Goal: Task Accomplishment & Management: Manage account settings

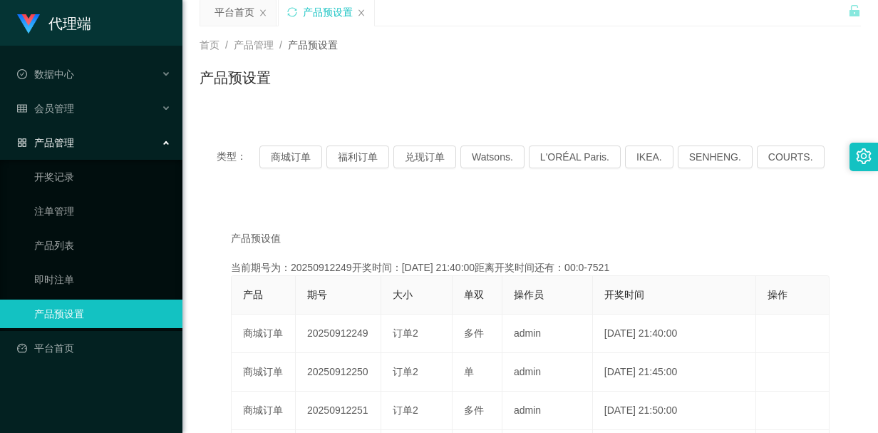
scroll to position [143, 0]
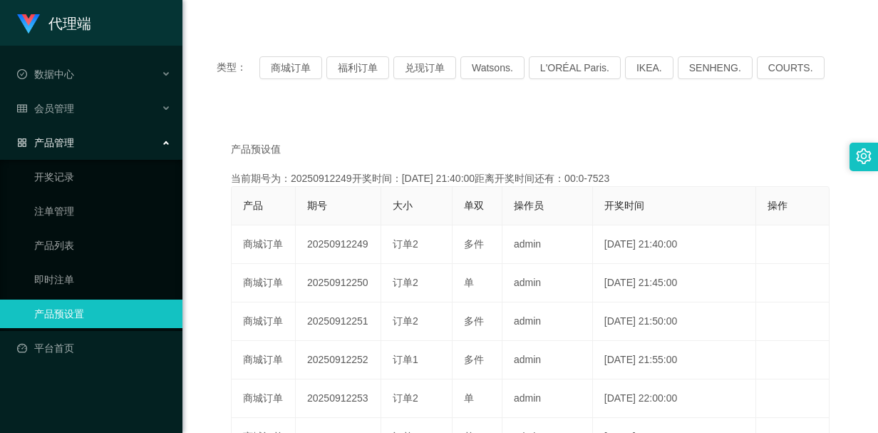
click at [620, 132] on div "产品预设值 添加期号 当前期号为：20250912249开奖时间：[DATE] 21:40:00距离开奖时间还有：00:0-7523 产品 期号 大小 单双 …" at bounding box center [530, 391] width 661 height 562
click at [128, 110] on div "会员管理" at bounding box center [91, 108] width 182 height 29
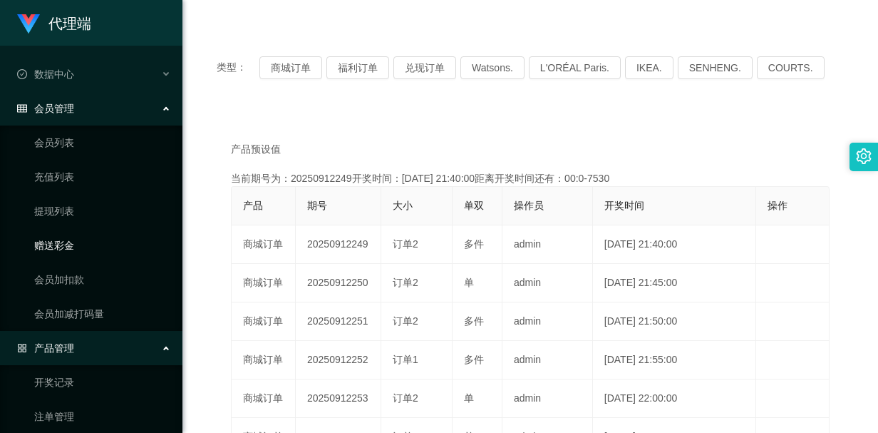
click at [63, 242] on link "赠送彩金" at bounding box center [102, 245] width 137 height 29
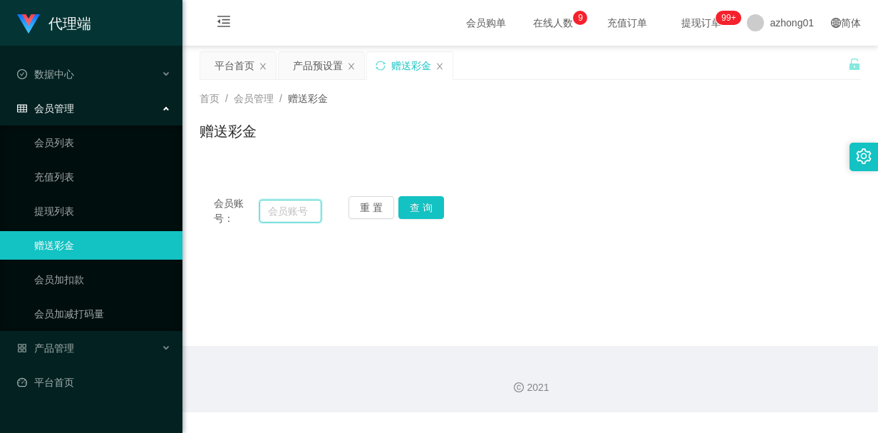
drag, startPoint x: 283, startPoint y: 207, endPoint x: 306, endPoint y: 208, distance: 23.5
click at [283, 207] on input "text" at bounding box center [290, 211] width 62 height 23
click at [285, 216] on input "text" at bounding box center [290, 211] width 62 height 23
paste input "Chonglui"
type input "Chonglui"
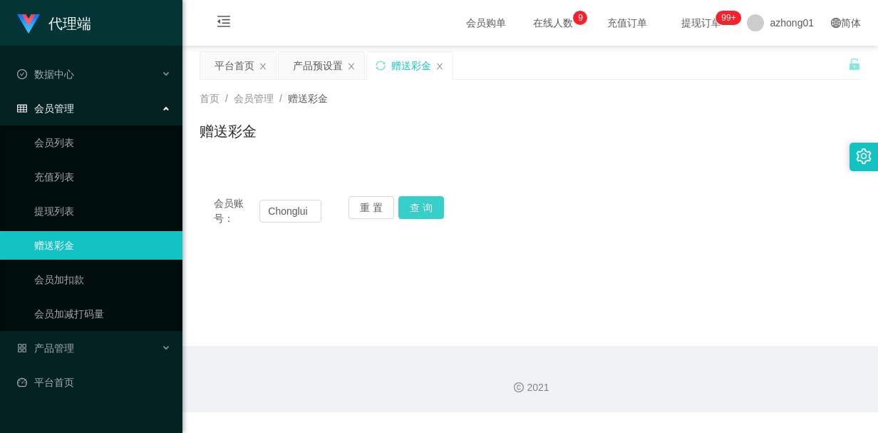
click at [418, 207] on button "查 询" at bounding box center [421, 207] width 46 height 23
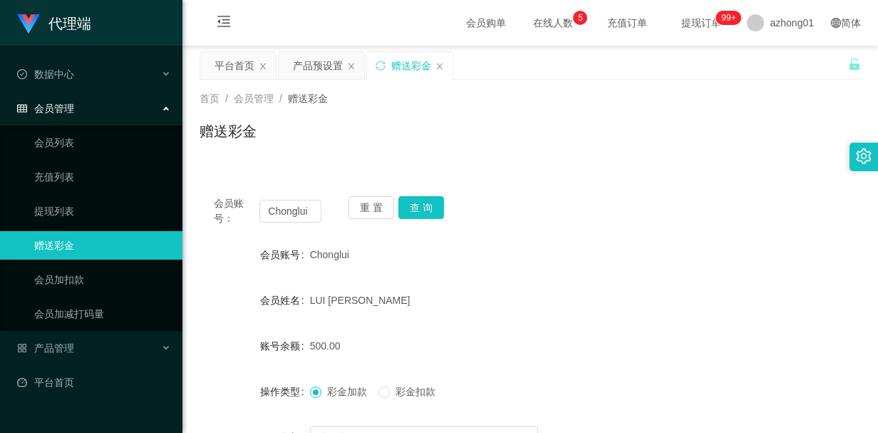
click at [221, 314] on form "会员账号 Chonglui 会员姓名 LUI [PERSON_NAME] 账号余额 500.00 操作类型 彩金加款 彩金扣款 金额 确 定" at bounding box center [530, 368] width 661 height 257
click at [329, 254] on span "Chonglui" at bounding box center [329, 254] width 39 height 11
copy span "Chonglui"
click at [570, 257] on div "Chonglui" at bounding box center [503, 254] width 386 height 29
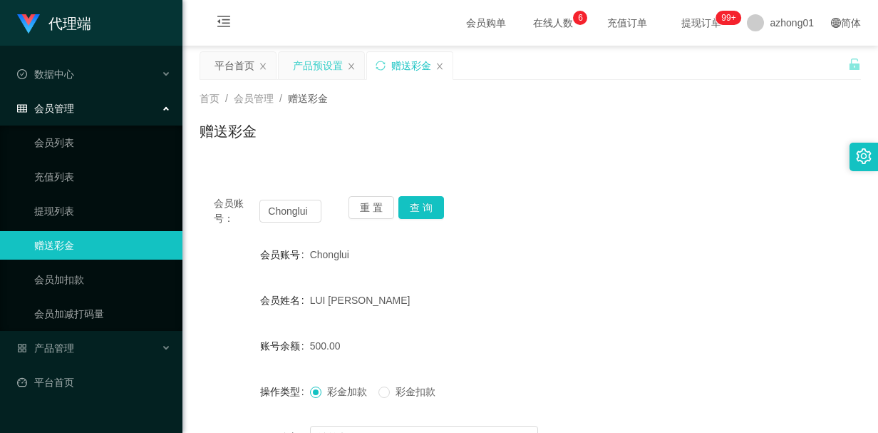
click at [323, 71] on div "产品预设置" at bounding box center [318, 65] width 50 height 27
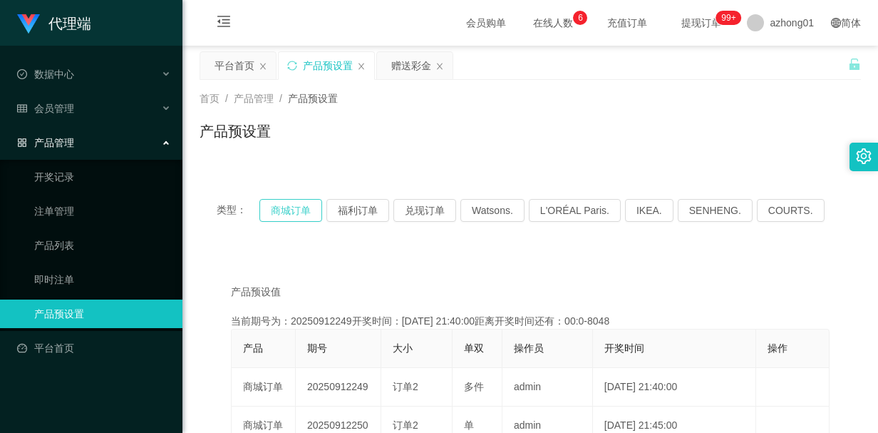
click at [302, 214] on button "商城订单" at bounding box center [290, 210] width 63 height 23
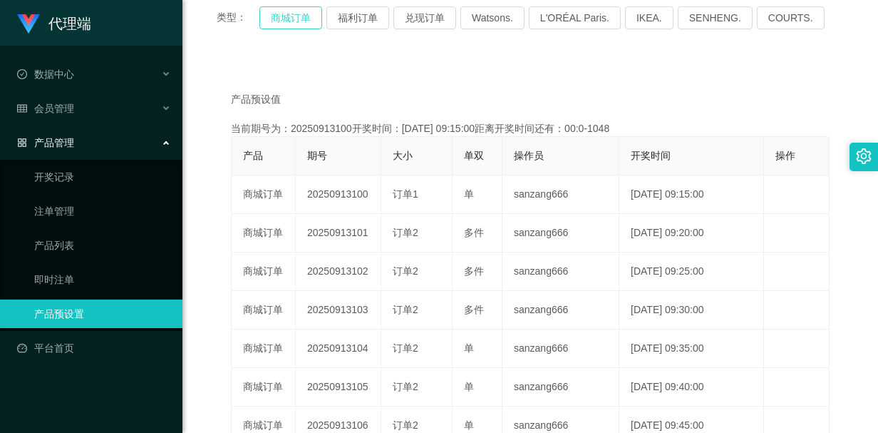
scroll to position [214, 0]
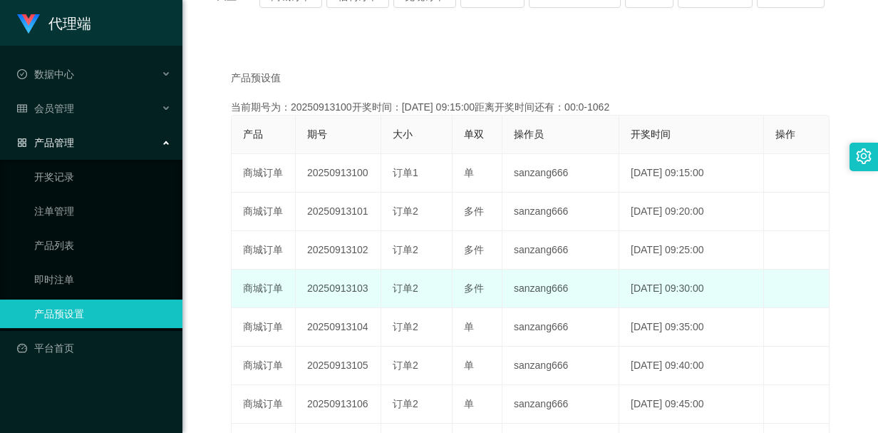
click at [405, 284] on span "订单2" at bounding box center [406, 287] width 26 height 11
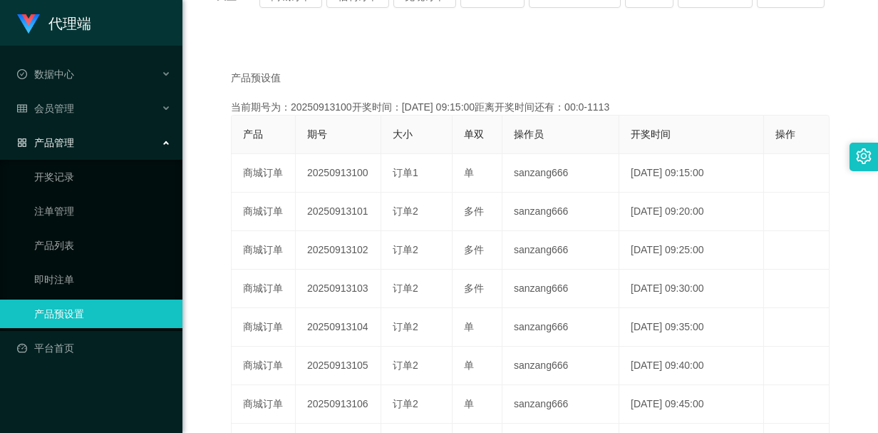
click at [843, 254] on div "产品预设值 添加期号 当前期号为：20250913100开奖时间：[DATE] 09:15:00距离开奖时间还有：00:0-1113 产品 期号 大小 单双 …" at bounding box center [530, 320] width 661 height 562
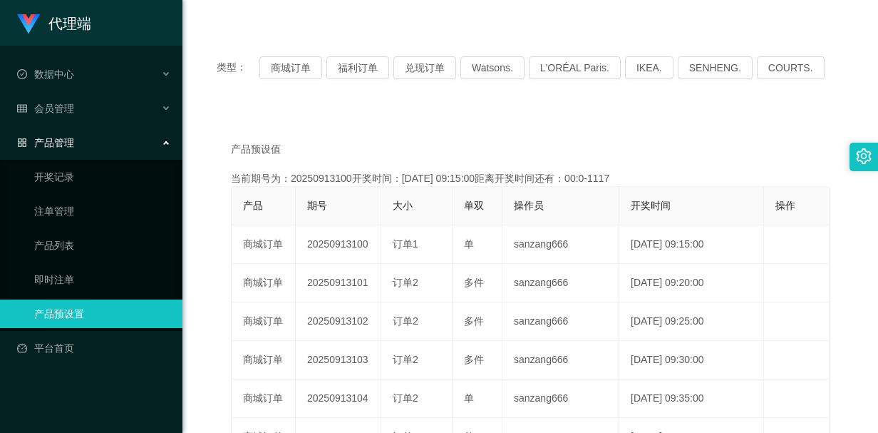
scroll to position [0, 0]
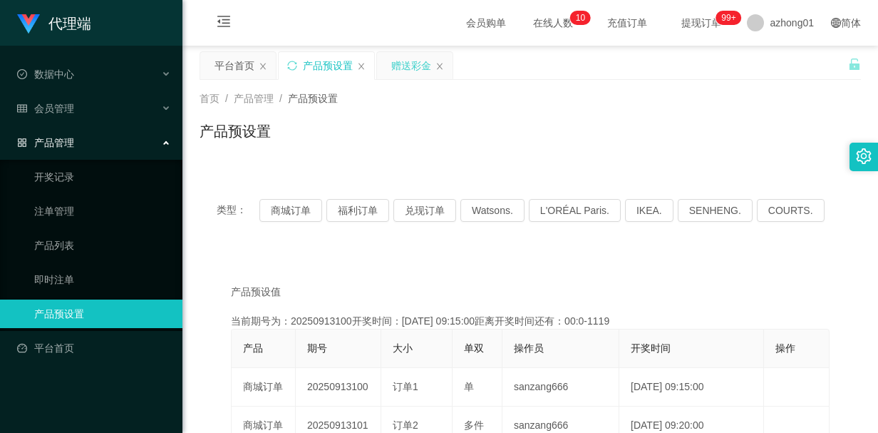
click at [406, 71] on div "赠送彩金" at bounding box center [411, 65] width 40 height 27
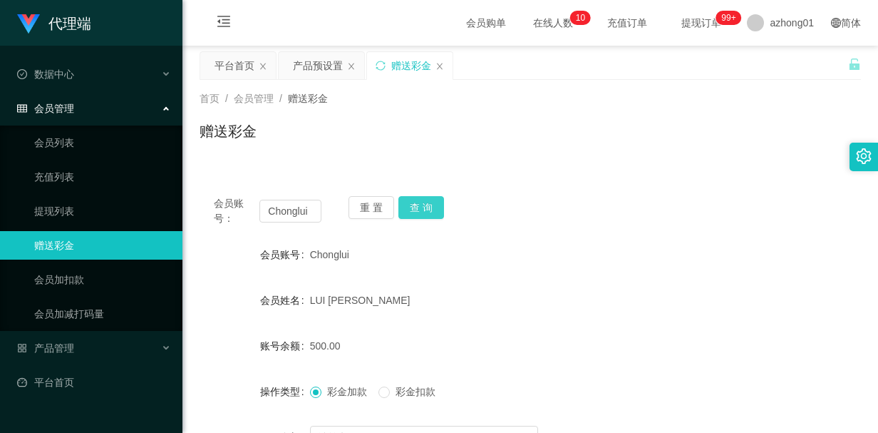
click at [415, 207] on button "查 询" at bounding box center [421, 207] width 46 height 23
click at [415, 207] on div "重 置 查 询" at bounding box center [403, 211] width 108 height 30
click at [415, 207] on button "查 询" at bounding box center [421, 207] width 46 height 23
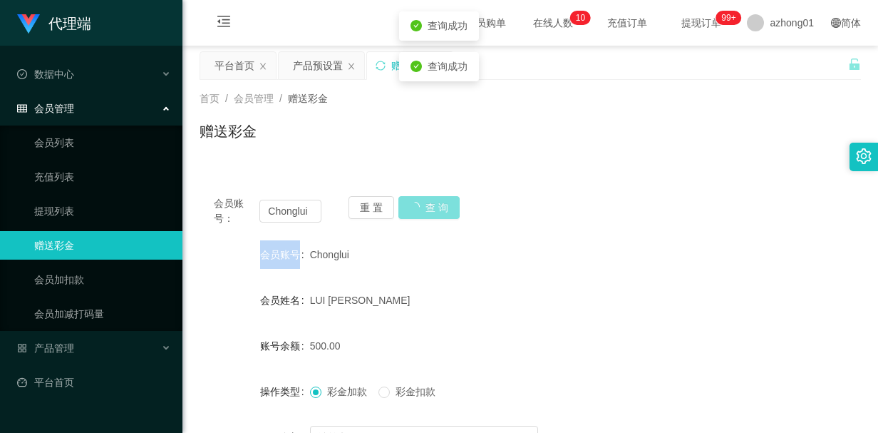
click at [415, 207] on div "重 置 查 询" at bounding box center [403, 211] width 108 height 30
click at [415, 207] on button "查 询" at bounding box center [428, 207] width 61 height 23
click at [415, 207] on button "查 询" at bounding box center [421, 207] width 46 height 23
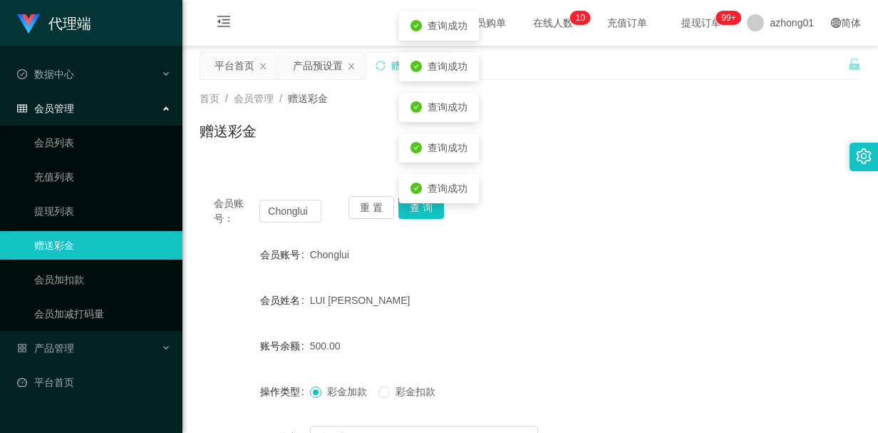
click at [531, 293] on div "LUI [PERSON_NAME]" at bounding box center [503, 300] width 386 height 29
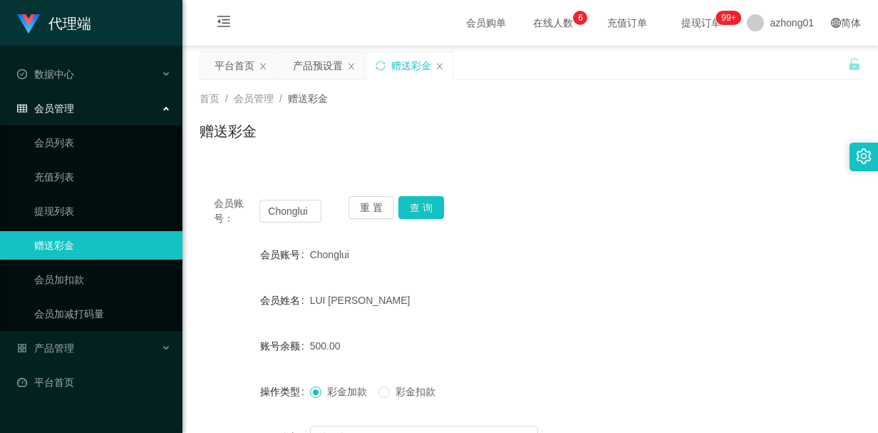
drag, startPoint x: 666, startPoint y: 303, endPoint x: 627, endPoint y: 299, distance: 39.4
click at [666, 301] on div "LUI [PERSON_NAME]" at bounding box center [503, 300] width 386 height 29
click at [418, 209] on button "查 询" at bounding box center [421, 207] width 46 height 23
click at [398, 196] on button "查 询" at bounding box center [421, 207] width 46 height 23
click at [419, 212] on button "查 询" at bounding box center [421, 207] width 46 height 23
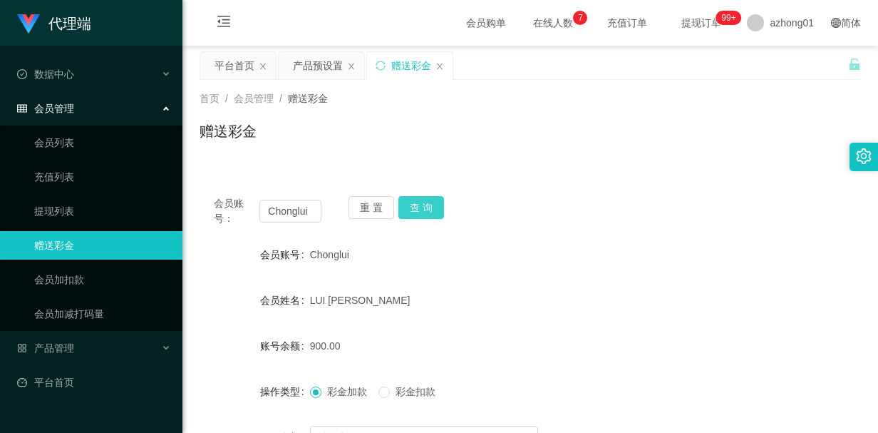
click at [416, 212] on button "查 询" at bounding box center [421, 207] width 46 height 23
click at [453, 139] on div "赠送彩金" at bounding box center [530, 136] width 661 height 33
click at [331, 254] on span "Chonglui" at bounding box center [329, 254] width 39 height 11
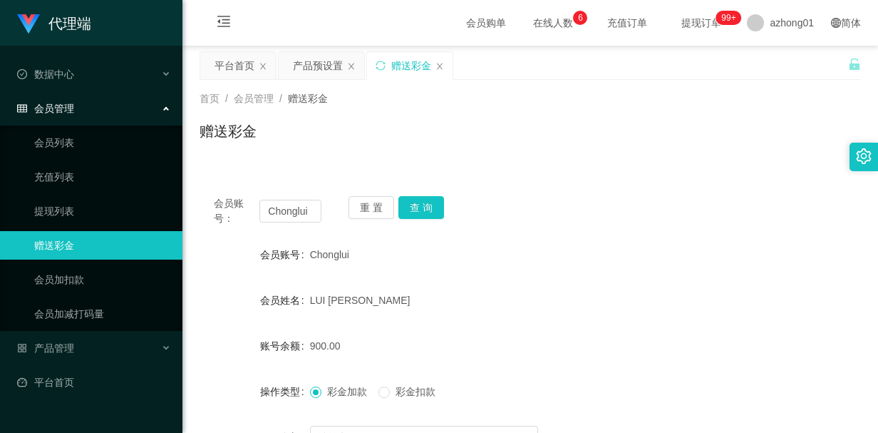
copy span "Chonglui"
click at [70, 148] on link "会员列表" at bounding box center [102, 142] width 137 height 29
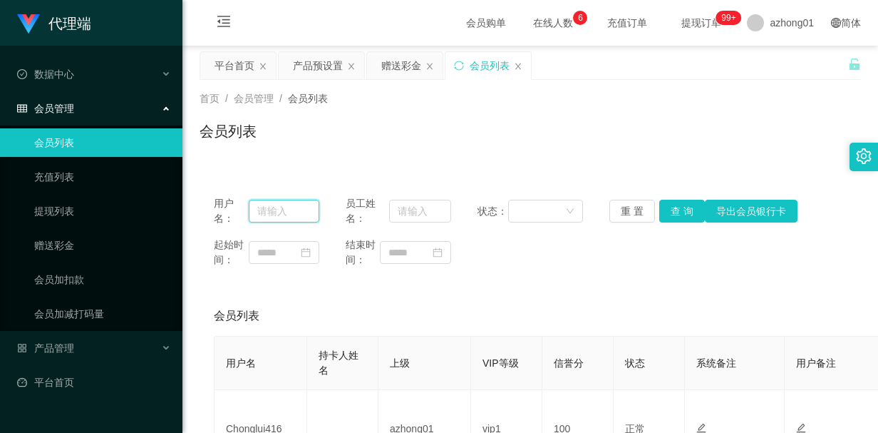
click at [279, 209] on input "text" at bounding box center [284, 211] width 71 height 23
paste input "Chonglui"
type input "Chonglui"
click at [670, 215] on button "查 询" at bounding box center [682, 211] width 46 height 23
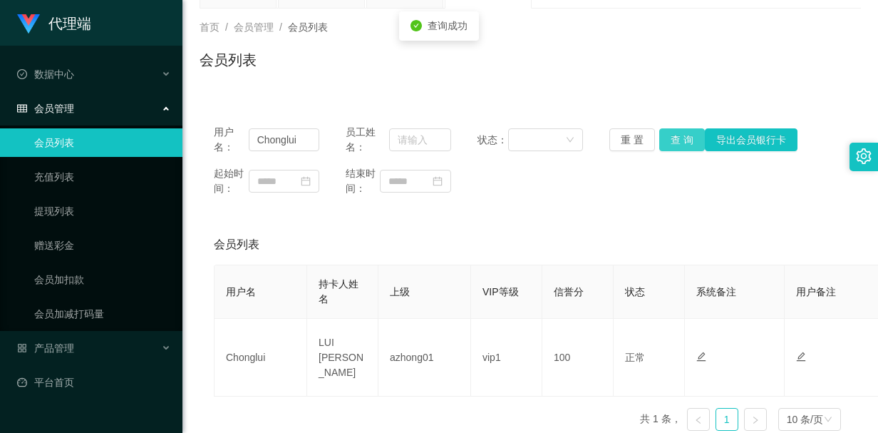
scroll to position [143, 0]
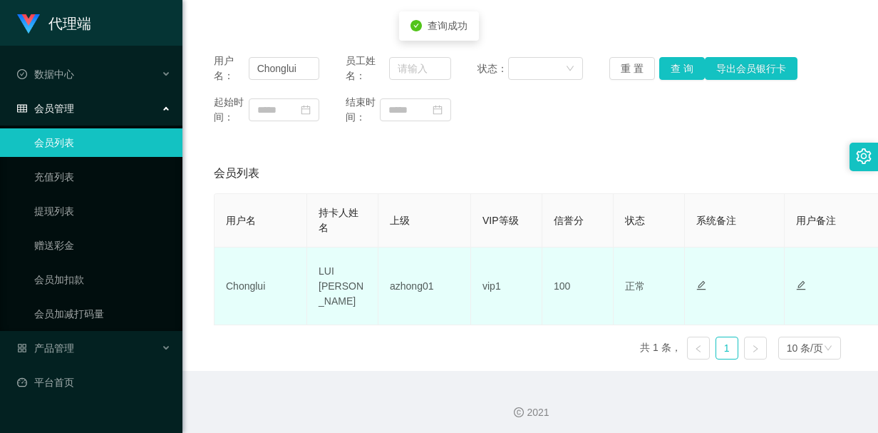
click at [335, 279] on td "LUI [PERSON_NAME]" at bounding box center [342, 286] width 71 height 78
click at [331, 283] on td "LUI [PERSON_NAME]" at bounding box center [342, 286] width 71 height 78
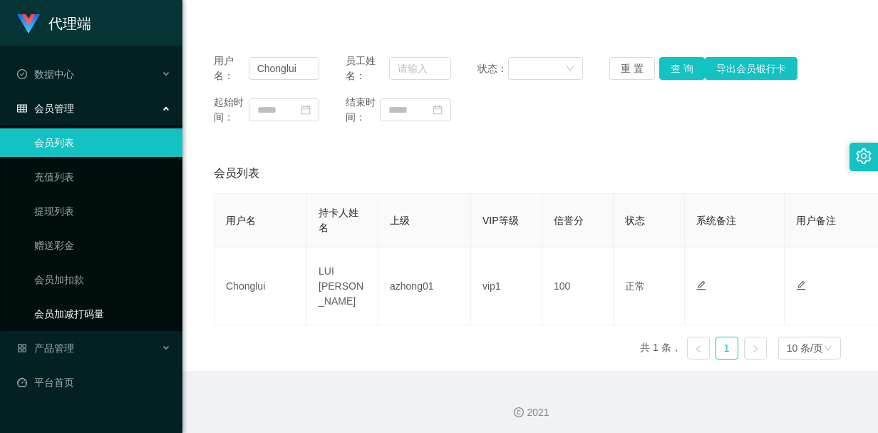
click at [83, 312] on link "会员加减打码量" at bounding box center [102, 313] width 137 height 29
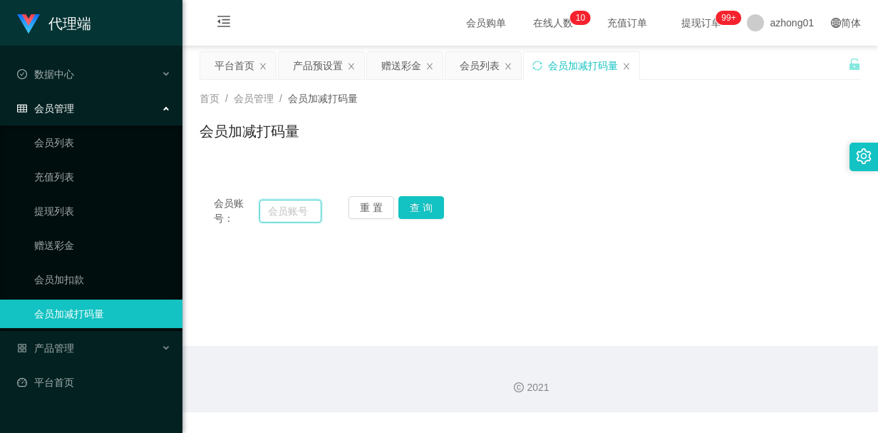
click at [276, 215] on input "text" at bounding box center [290, 211] width 62 height 23
paste input "Chonglui"
type input "Chonglui"
click at [428, 212] on button "查 询" at bounding box center [421, 207] width 46 height 23
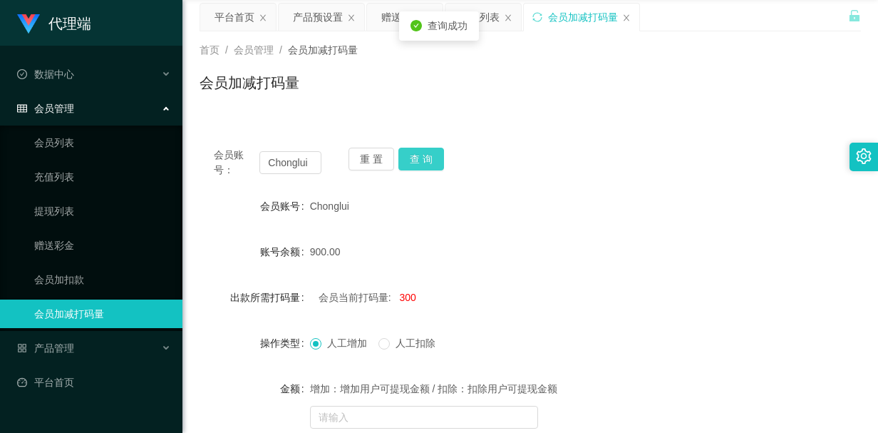
scroll to position [47, 0]
click at [422, 159] on button "查 询" at bounding box center [421, 160] width 46 height 23
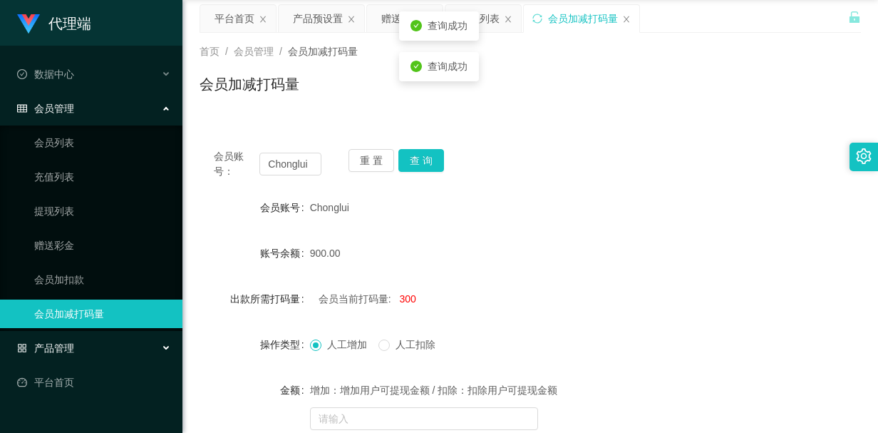
click at [125, 344] on div "产品管理" at bounding box center [91, 348] width 182 height 29
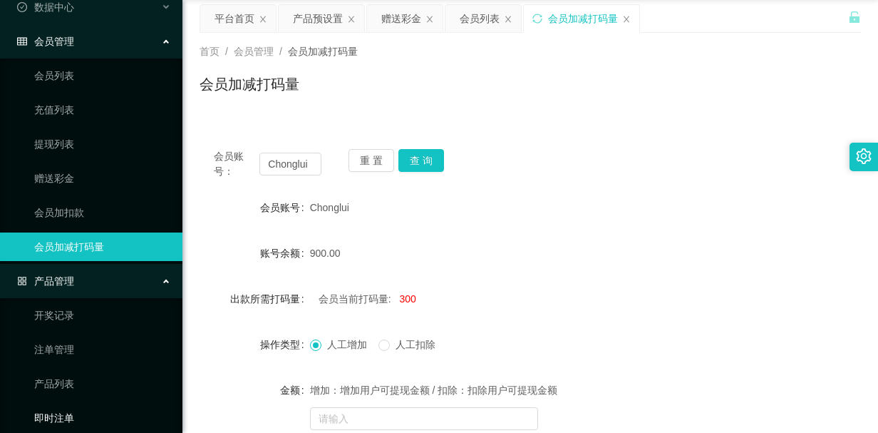
scroll to position [148, 0]
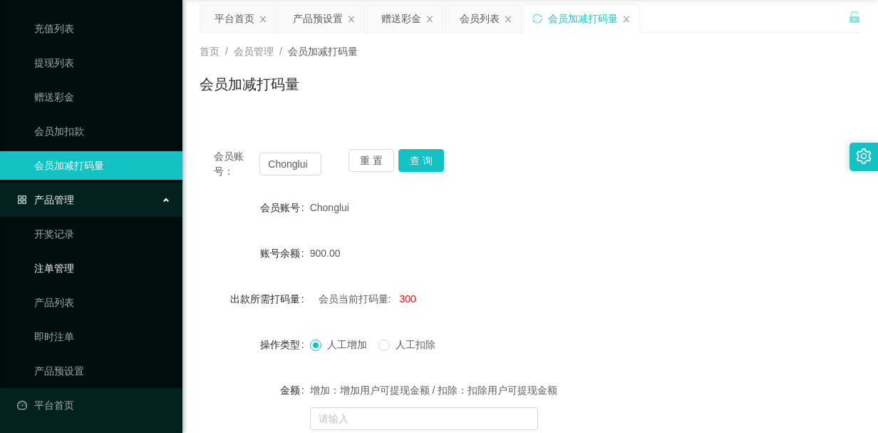
click at [70, 273] on link "注单管理" at bounding box center [102, 268] width 137 height 29
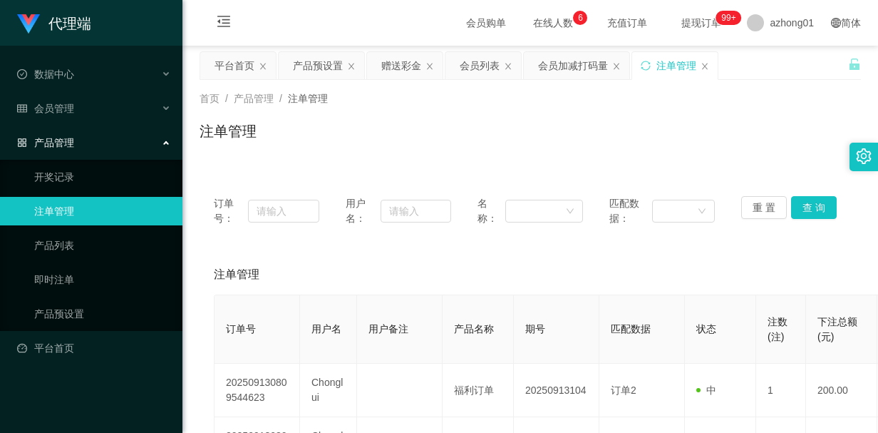
click at [616, 257] on div "注单管理" at bounding box center [530, 274] width 633 height 40
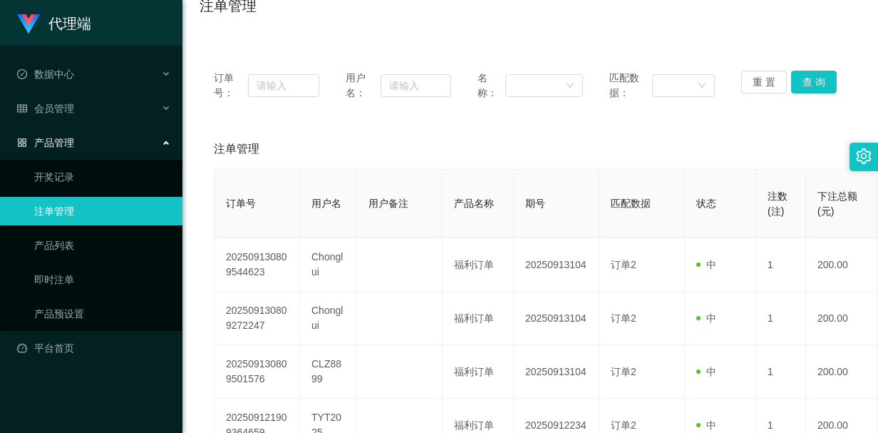
scroll to position [143, 0]
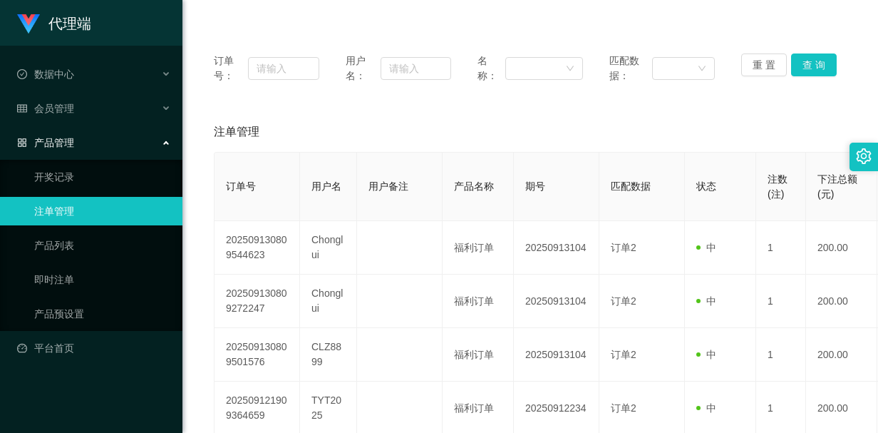
click at [525, 104] on div "订单号： 用户名： 名称： 匹配数据： 重 置 查 询 注单管理 订单号 用户名 用户备注 产品名称 期号 匹配数据 状态 注数(注) 下注总额(元) 中奖金…" at bounding box center [530, 420] width 661 height 762
click at [488, 136] on div "注单管理" at bounding box center [530, 132] width 633 height 40
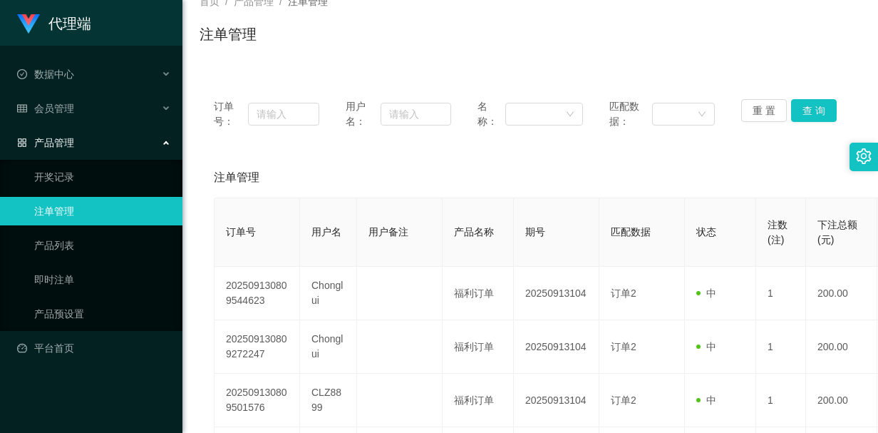
scroll to position [0, 0]
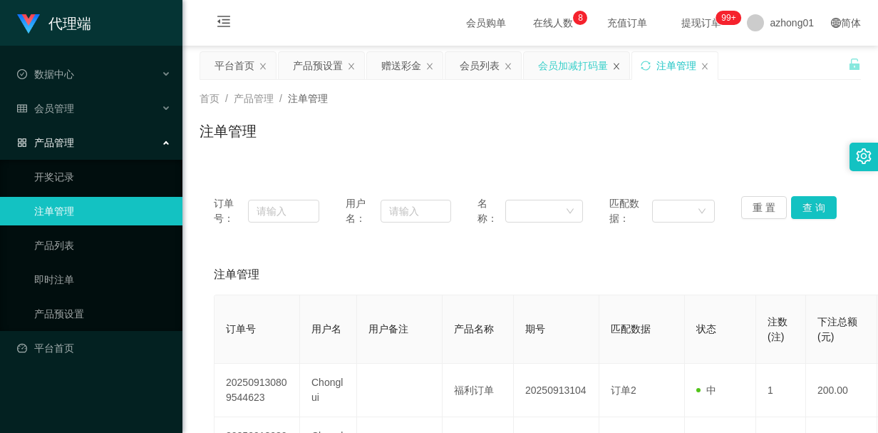
click at [614, 68] on icon "图标: close" at bounding box center [617, 66] width 6 height 6
click at [468, 72] on div "会员列表" at bounding box center [480, 65] width 40 height 27
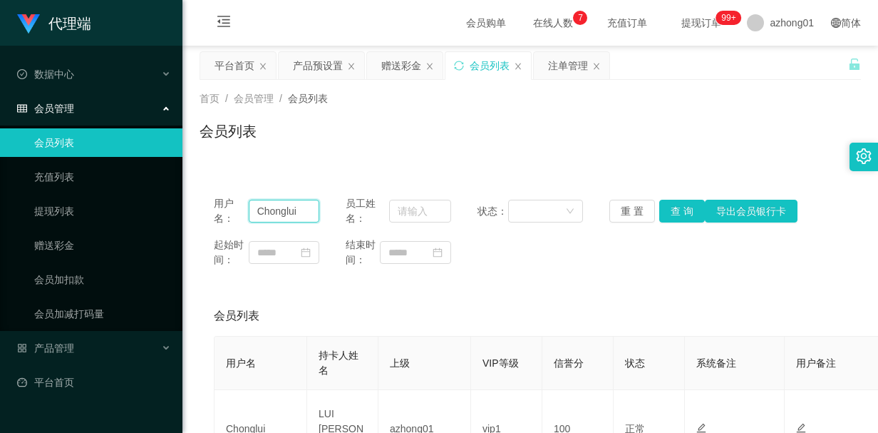
click at [267, 213] on input "Chonglui" at bounding box center [284, 211] width 71 height 23
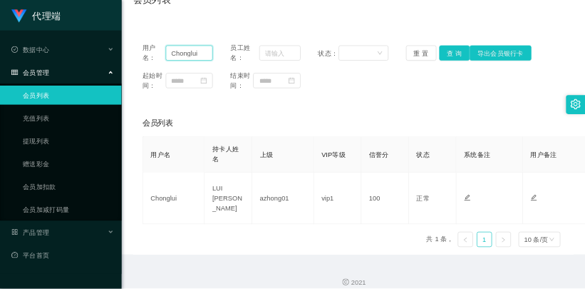
scroll to position [143, 0]
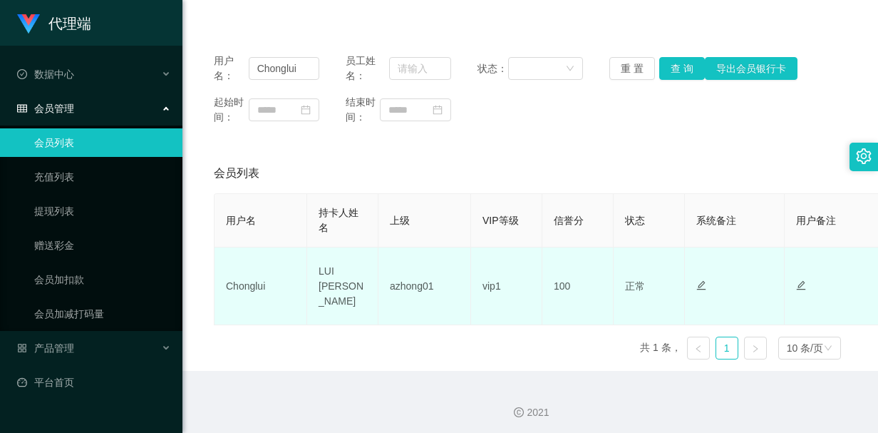
click at [328, 290] on td "LUI [PERSON_NAME]" at bounding box center [342, 286] width 71 height 78
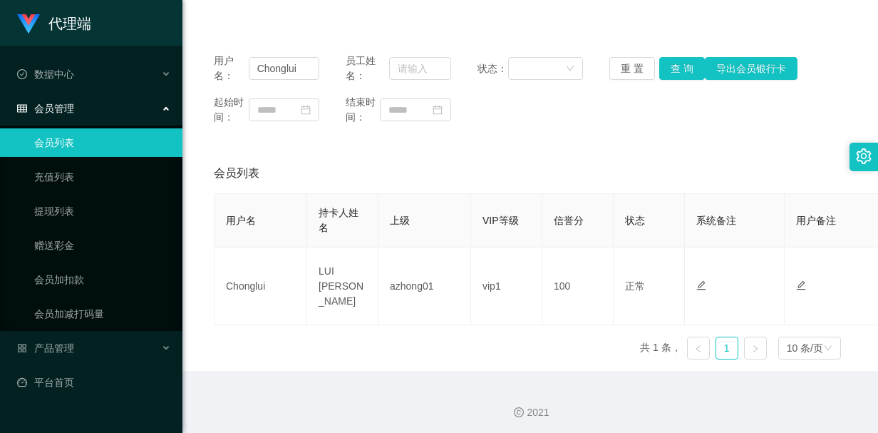
click at [112, 108] on div "会员管理" at bounding box center [91, 108] width 182 height 29
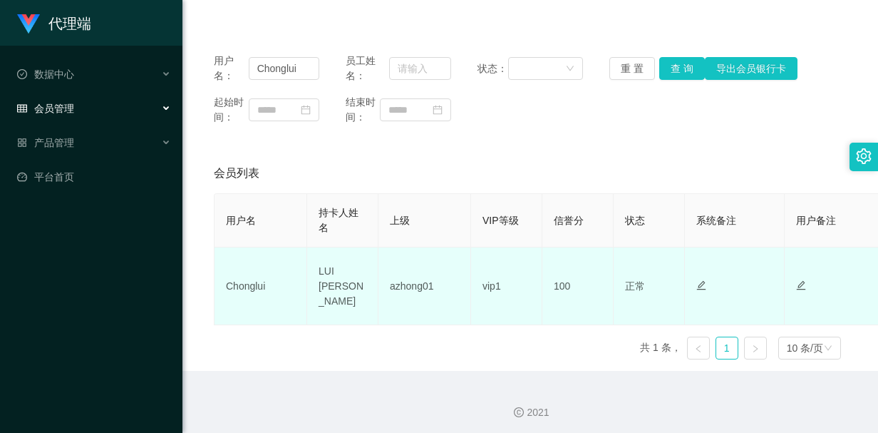
click at [242, 286] on td "Chonglui" at bounding box center [261, 286] width 93 height 78
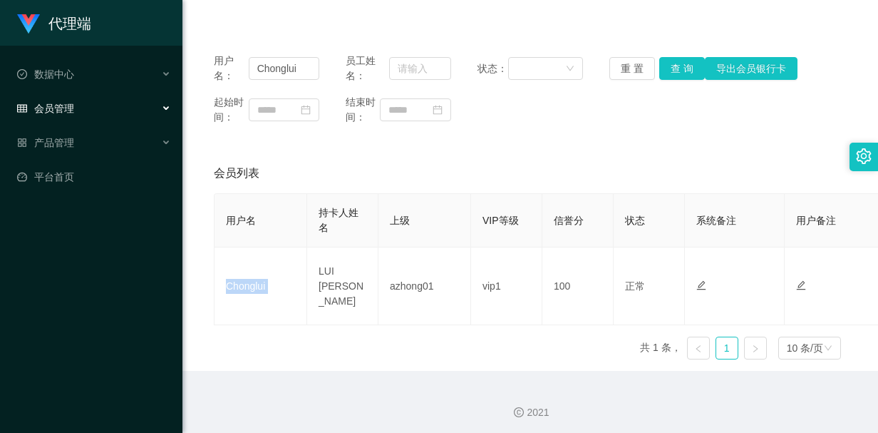
copy td "Chonglui"
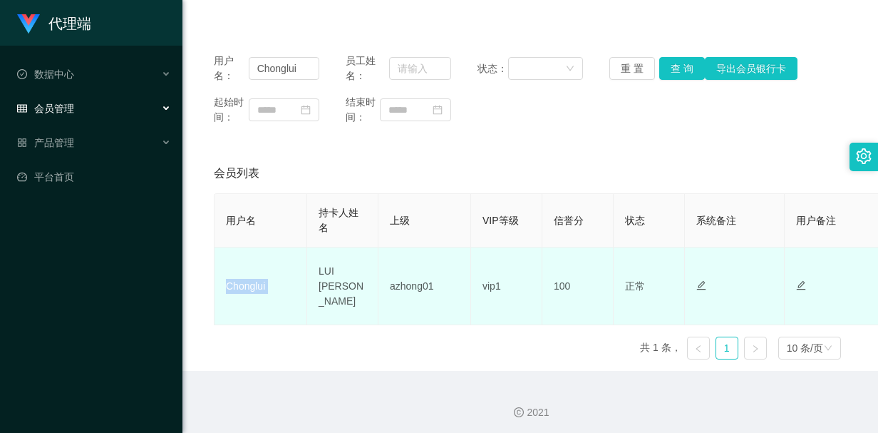
click at [239, 283] on td "Chonglui" at bounding box center [261, 286] width 93 height 78
click at [240, 283] on td "Chonglui" at bounding box center [261, 286] width 93 height 78
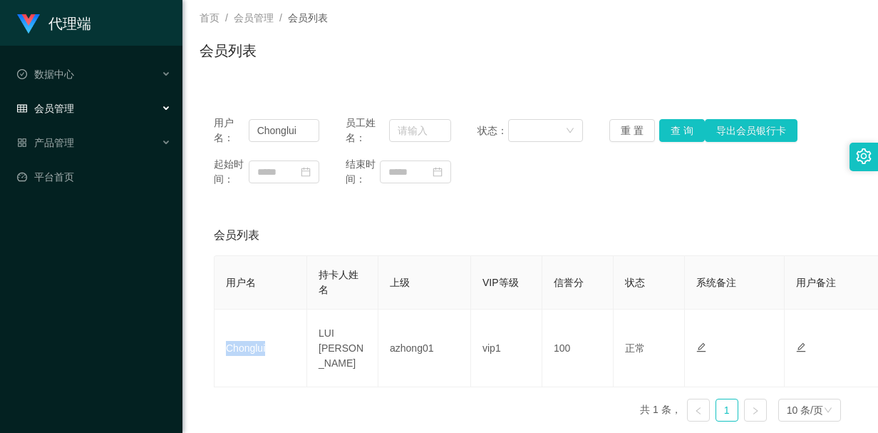
scroll to position [0, 0]
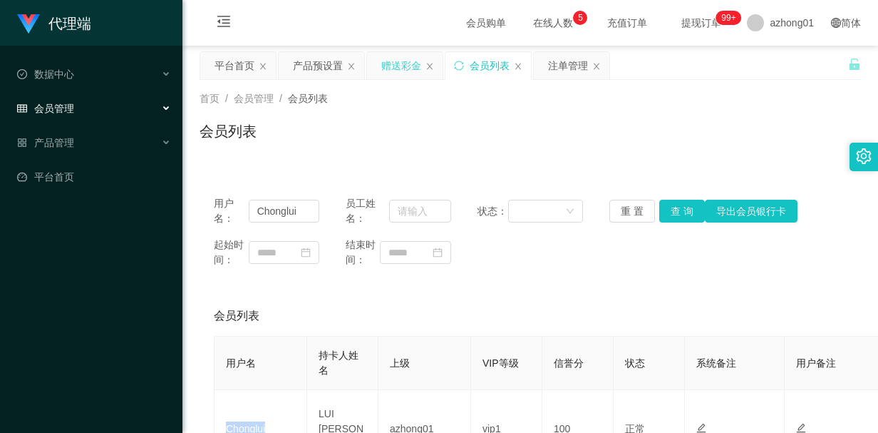
click at [399, 68] on div "赠送彩金" at bounding box center [401, 65] width 40 height 27
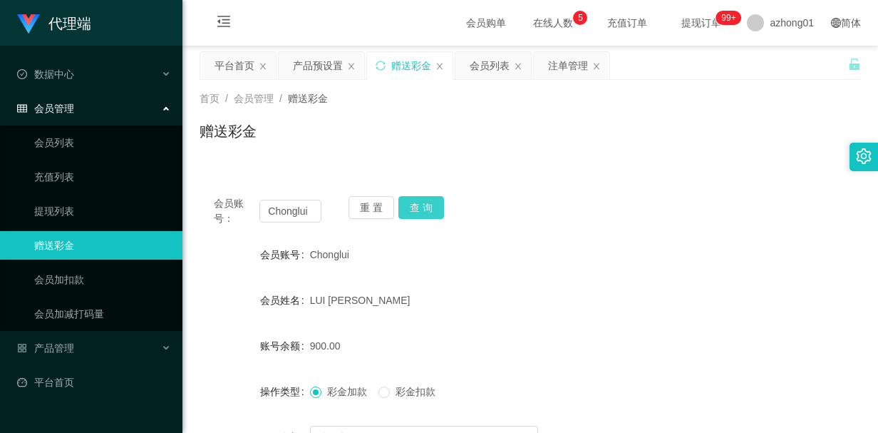
click at [418, 204] on button "查 询" at bounding box center [421, 207] width 46 height 23
click at [292, 210] on input "Chonglui" at bounding box center [290, 211] width 62 height 23
click at [484, 180] on div "会员账号： Chonglui 重 置 查 询 会员账号 Chonglui 会员姓名 LUI [PERSON_NAME] 账号余额 1400.00 操作类型 彩…" at bounding box center [530, 346] width 661 height 363
click at [324, 76] on div "产品预设置" at bounding box center [318, 65] width 50 height 27
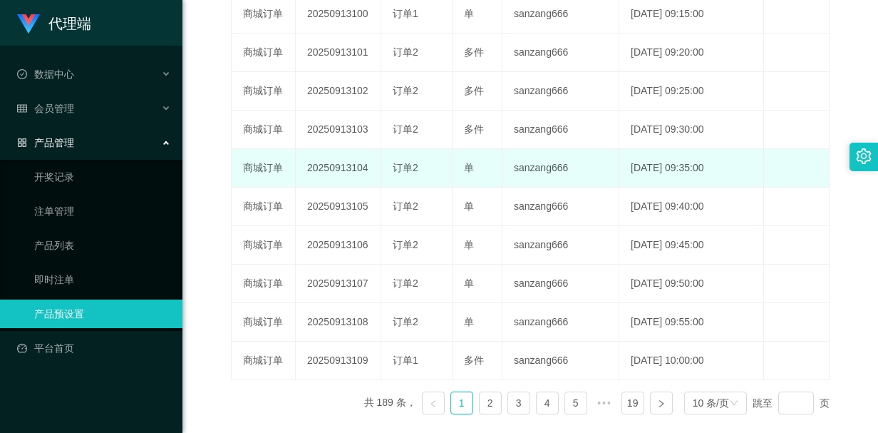
scroll to position [428, 0]
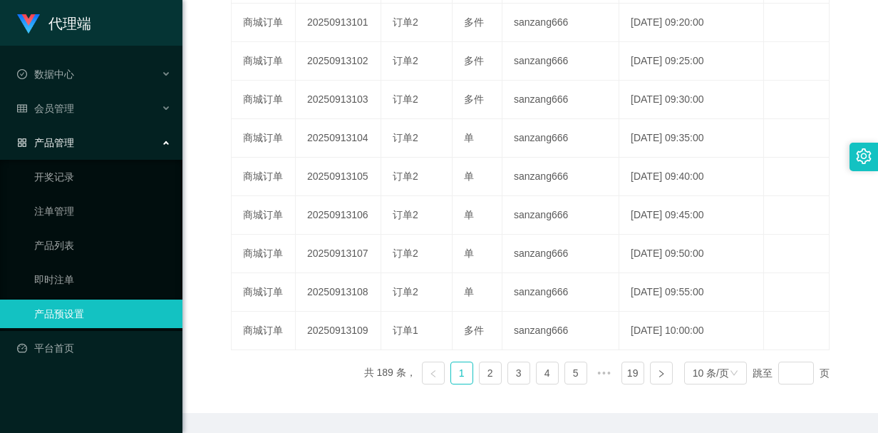
click at [303, 398] on div "产品预设值 添加期号 当前期号为：20250913100开奖时间：[DATE] 09:15:00距离开奖时间还有：00:0-2692 产品 期号 大小 单双 …" at bounding box center [530, 118] width 661 height 587
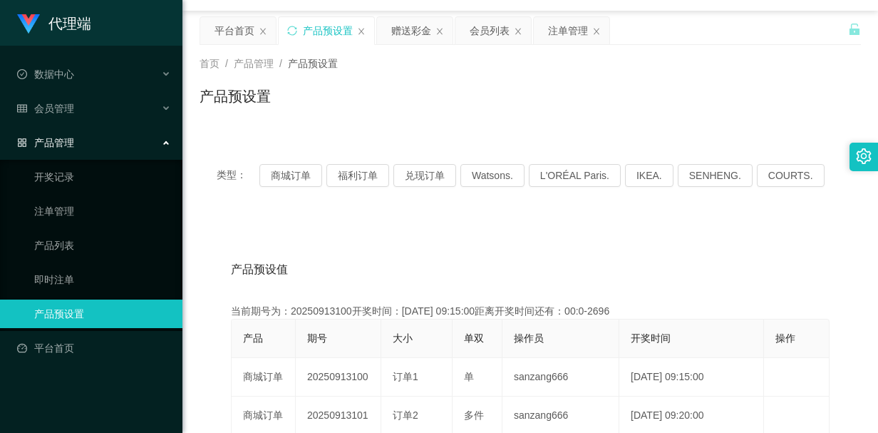
scroll to position [0, 0]
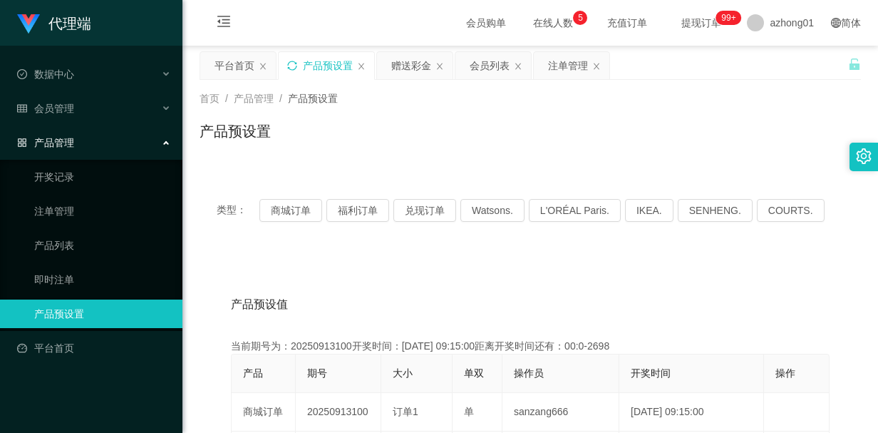
click at [294, 65] on icon "图标: sync" at bounding box center [292, 66] width 10 height 10
drag, startPoint x: 404, startPoint y: 142, endPoint x: 351, endPoint y: 119, distance: 58.1
click at [404, 142] on div "产品预设置" at bounding box center [530, 136] width 661 height 33
click at [393, 71] on div "赠送彩金" at bounding box center [411, 65] width 40 height 27
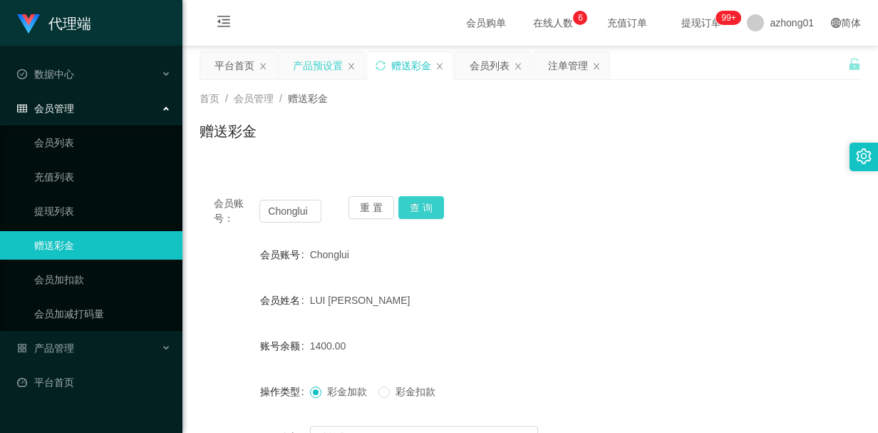
click at [415, 210] on button "查 询" at bounding box center [421, 207] width 46 height 23
click at [410, 205] on button "查 询" at bounding box center [421, 207] width 46 height 23
click at [294, 209] on input "Chonglui" at bounding box center [290, 211] width 62 height 23
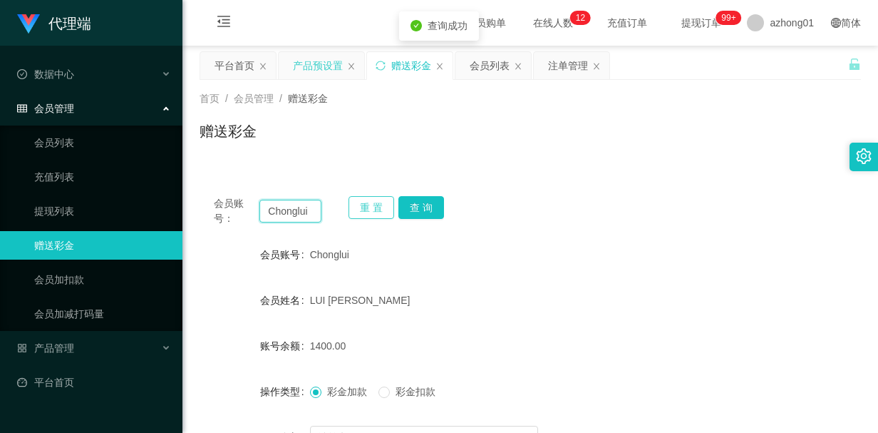
paste input "weitoo83"
type input "weitoo83"
click at [418, 208] on button "查 询" at bounding box center [421, 207] width 46 height 23
drag, startPoint x: 607, startPoint y: 264, endPoint x: 631, endPoint y: 234, distance: 39.1
click at [607, 264] on div "weitoo83" at bounding box center [503, 254] width 386 height 29
